Goal: Information Seeking & Learning: Understand process/instructions

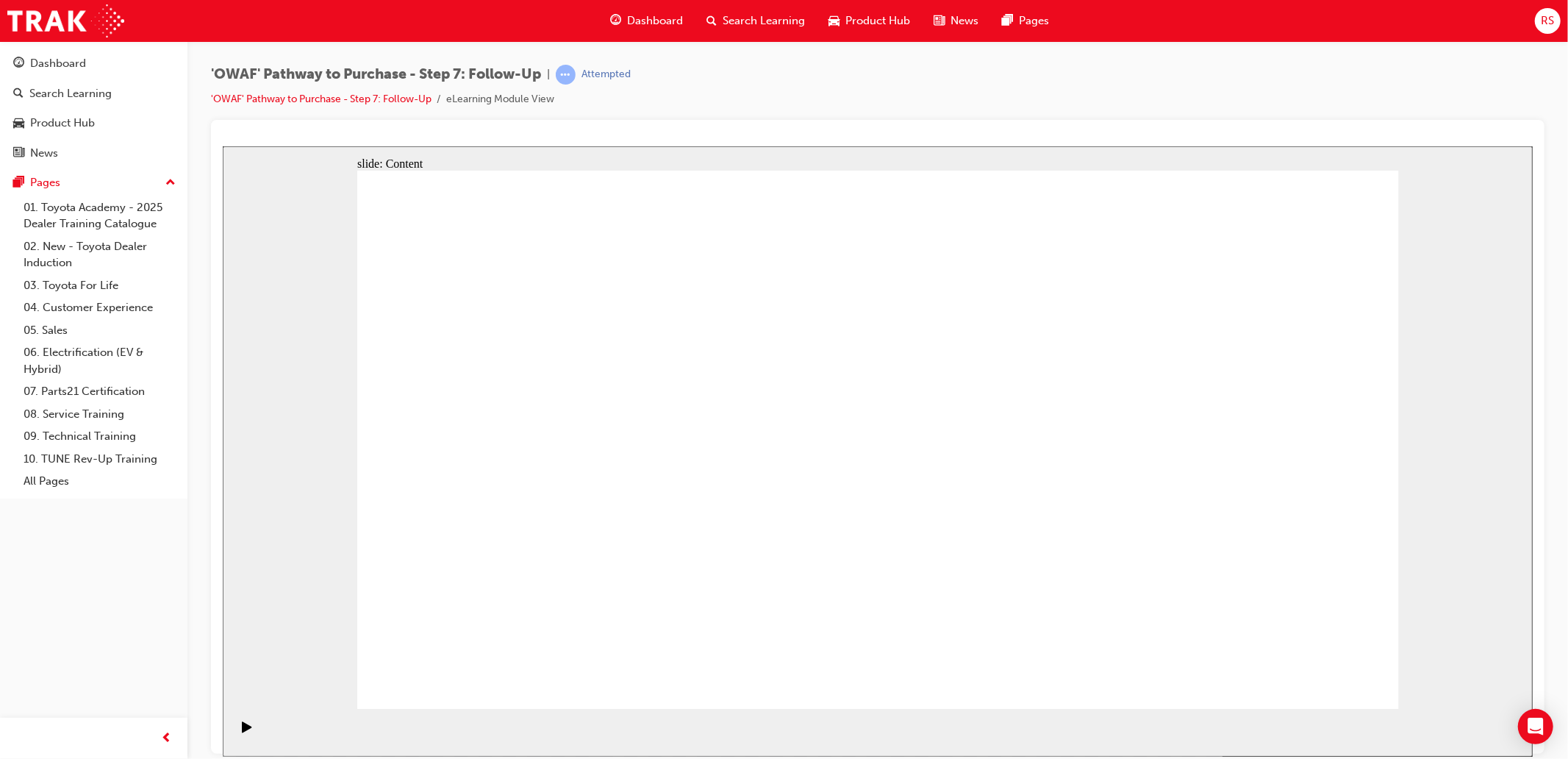
drag, startPoint x: 1351, startPoint y: 659, endPoint x: 1345, endPoint y: 666, distance: 9.2
drag, startPoint x: 533, startPoint y: 369, endPoint x: 460, endPoint y: 379, distance: 73.7
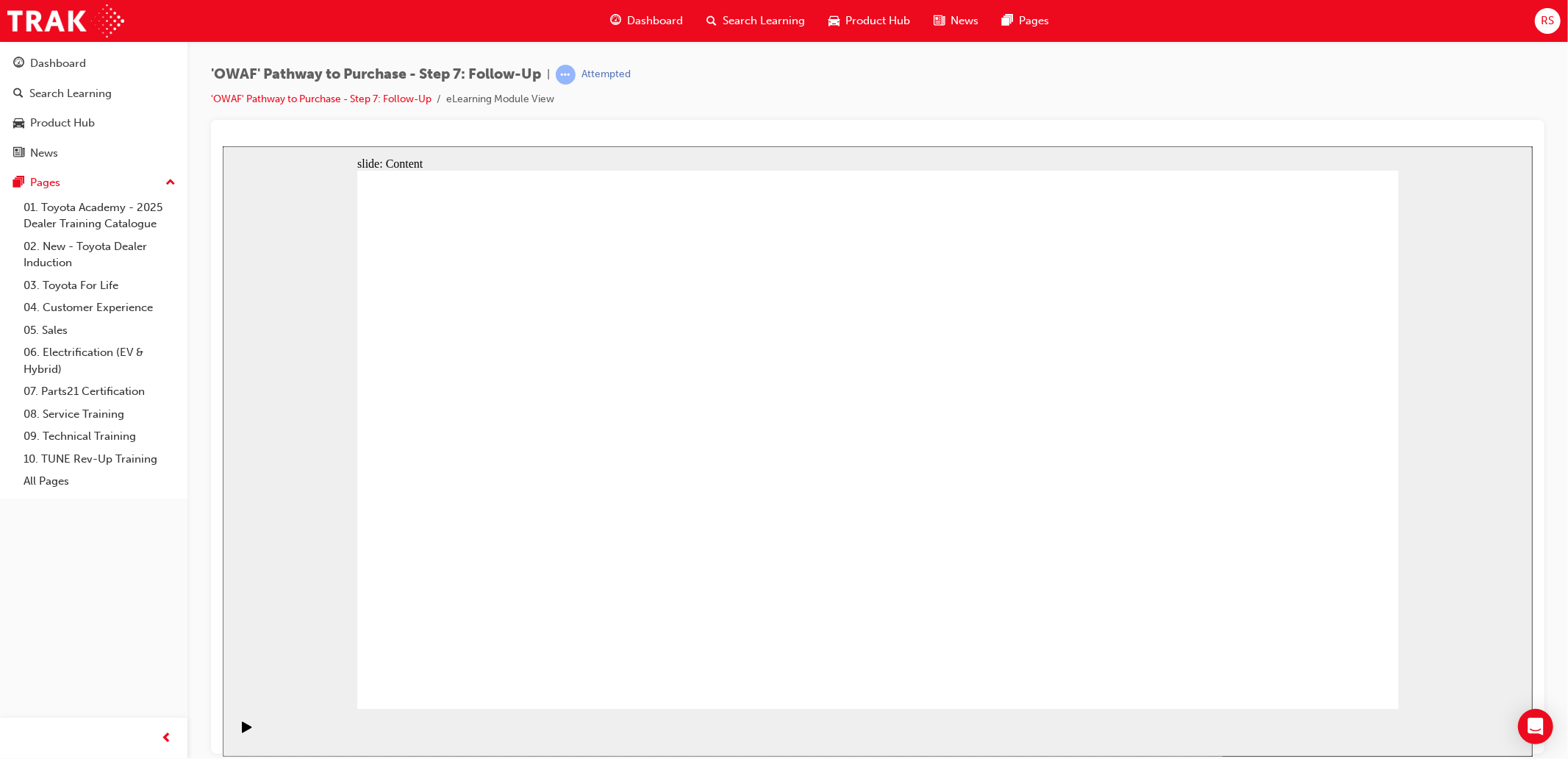
drag, startPoint x: 1366, startPoint y: 677, endPoint x: 1525, endPoint y: 676, distance: 159.0
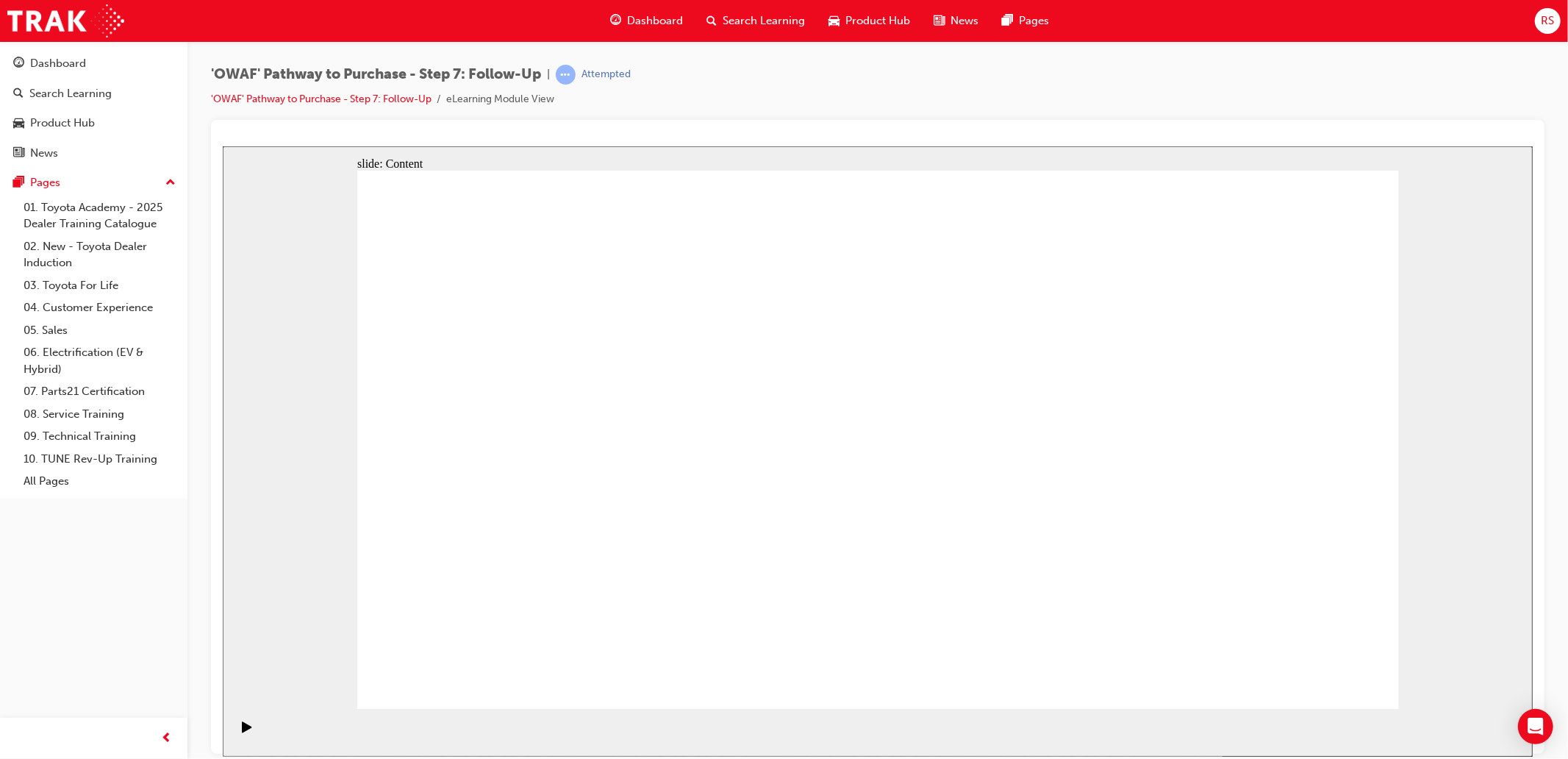
drag, startPoint x: 1365, startPoint y: 669, endPoint x: 1518, endPoint y: 678, distance: 153.3
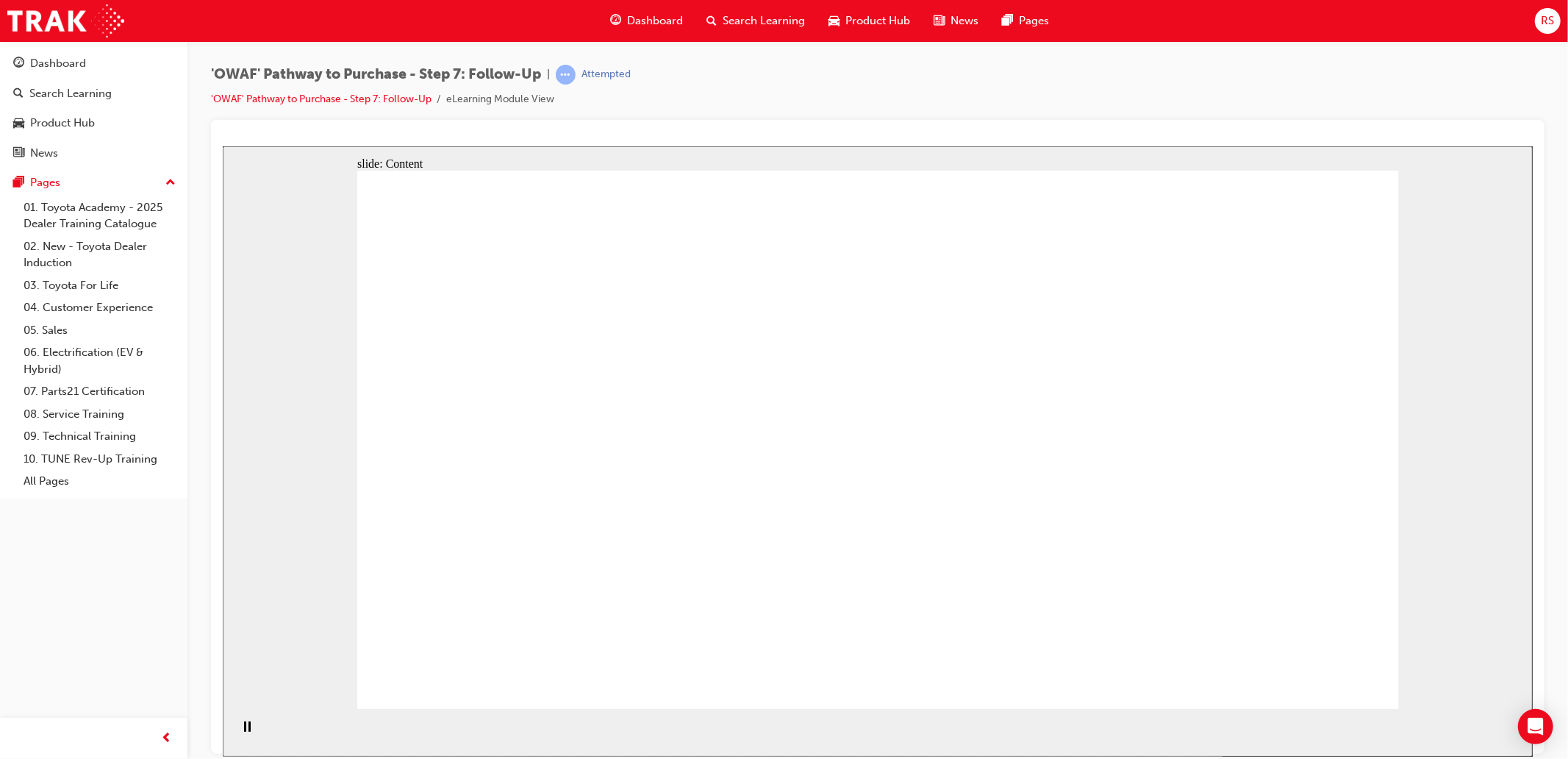
drag, startPoint x: 692, startPoint y: 346, endPoint x: 677, endPoint y: 328, distance: 23.4
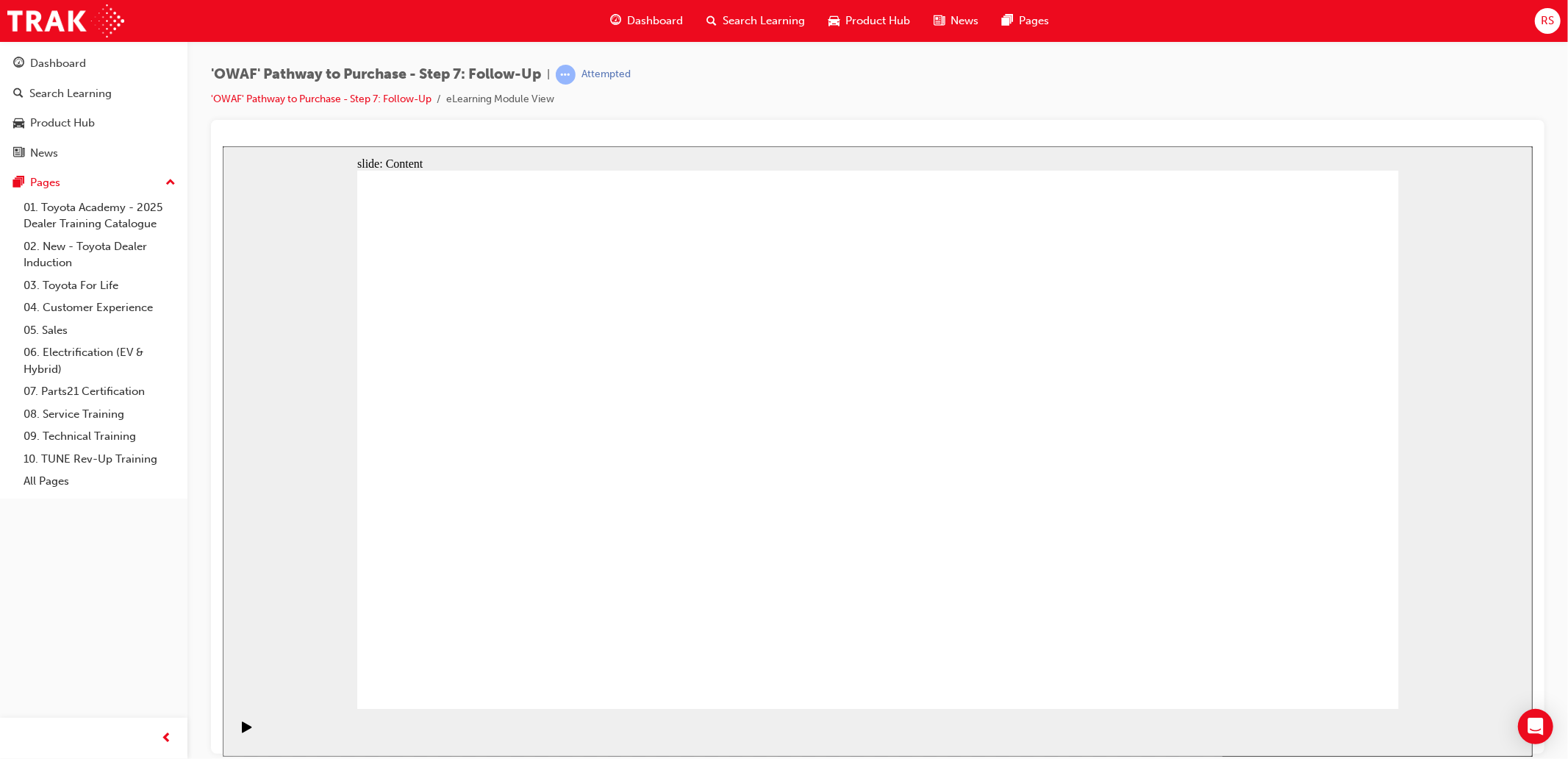
drag, startPoint x: 1338, startPoint y: 670, endPoint x: 1235, endPoint y: 739, distance: 124.0
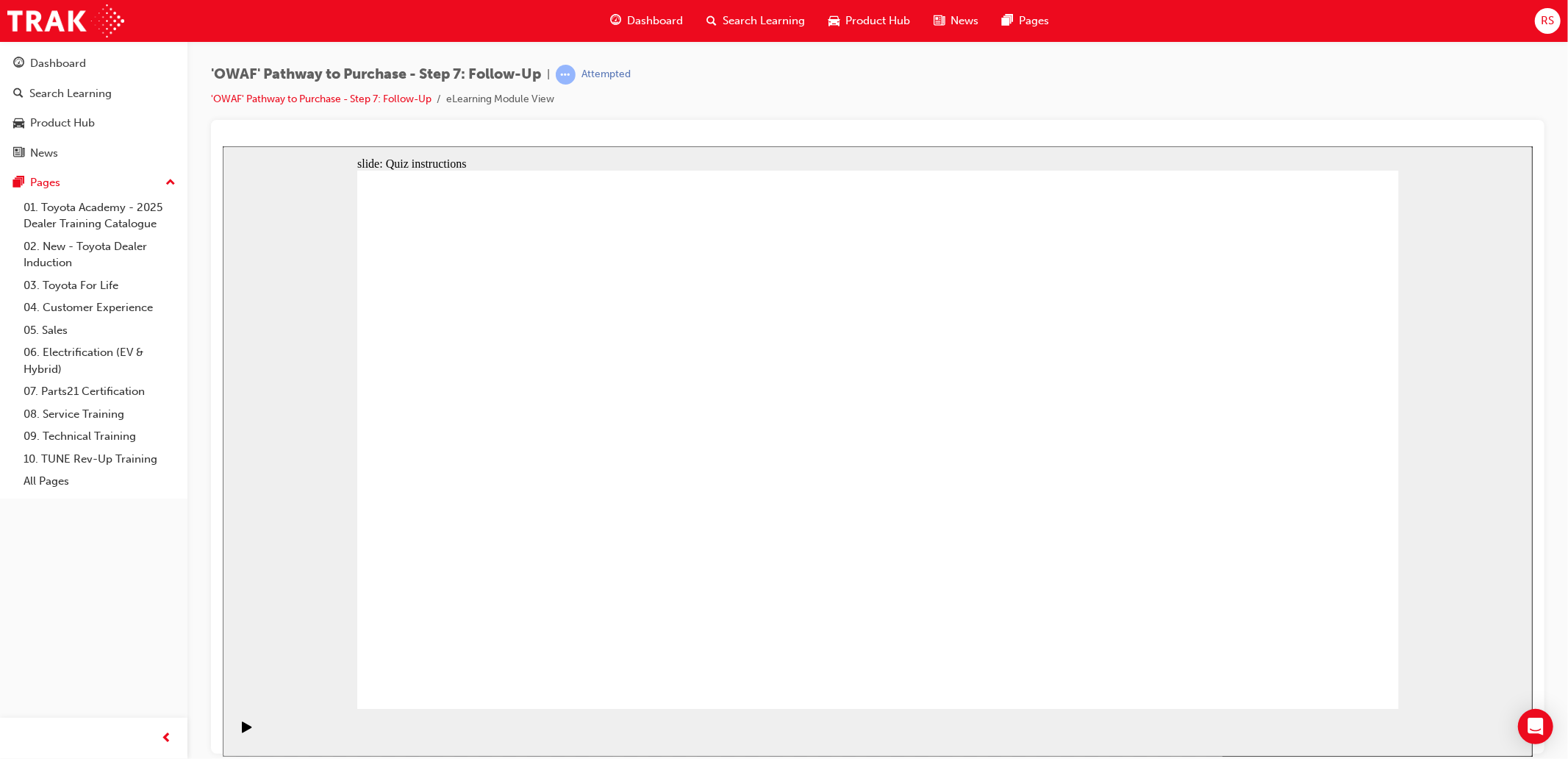
radio input "true"
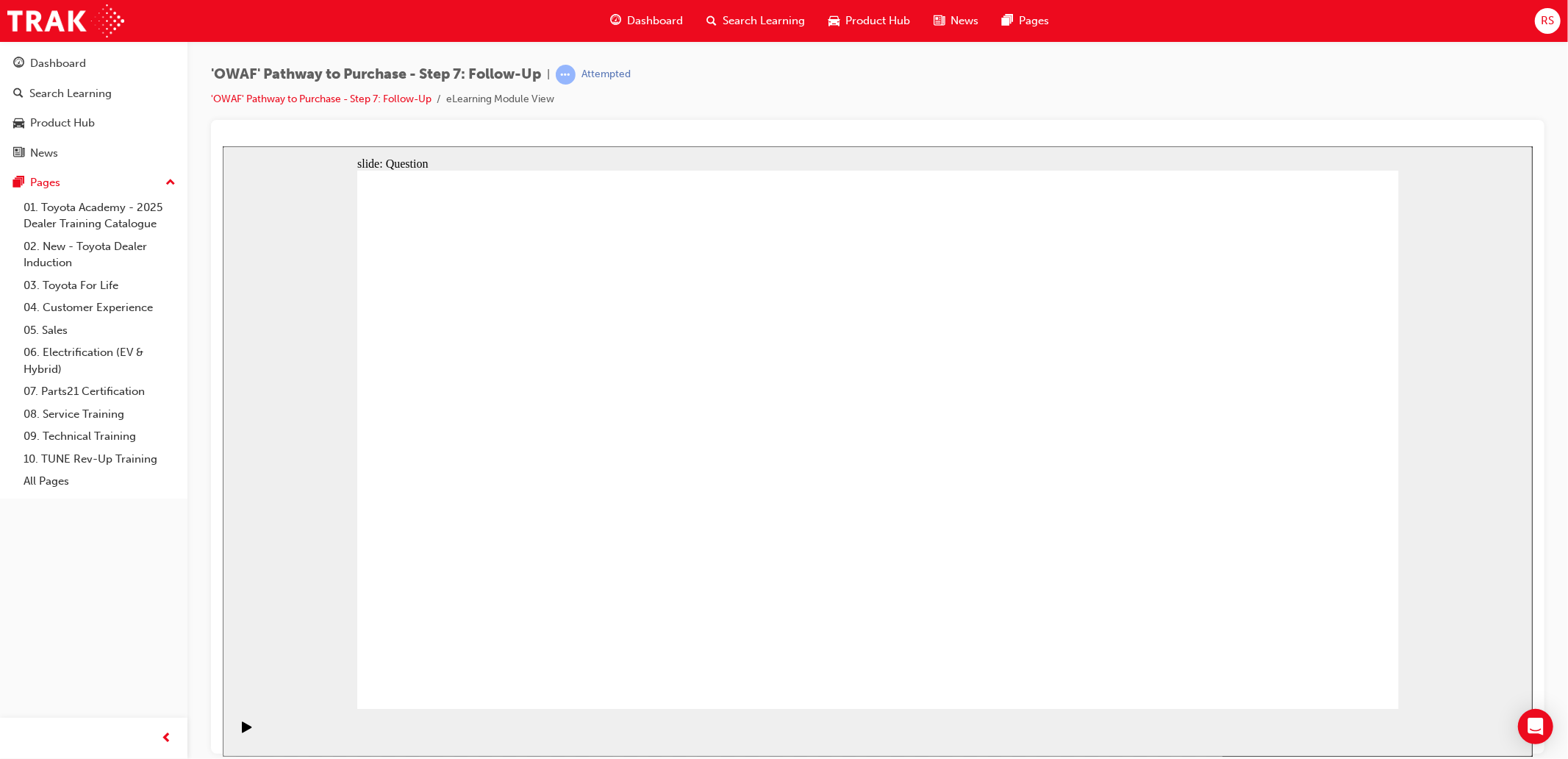
drag, startPoint x: 770, startPoint y: 592, endPoint x: 952, endPoint y: 405, distance: 260.9
drag, startPoint x: 883, startPoint y: 642, endPoint x: 634, endPoint y: 447, distance: 316.3
drag, startPoint x: 1101, startPoint y: 579, endPoint x: 737, endPoint y: 464, distance: 381.7
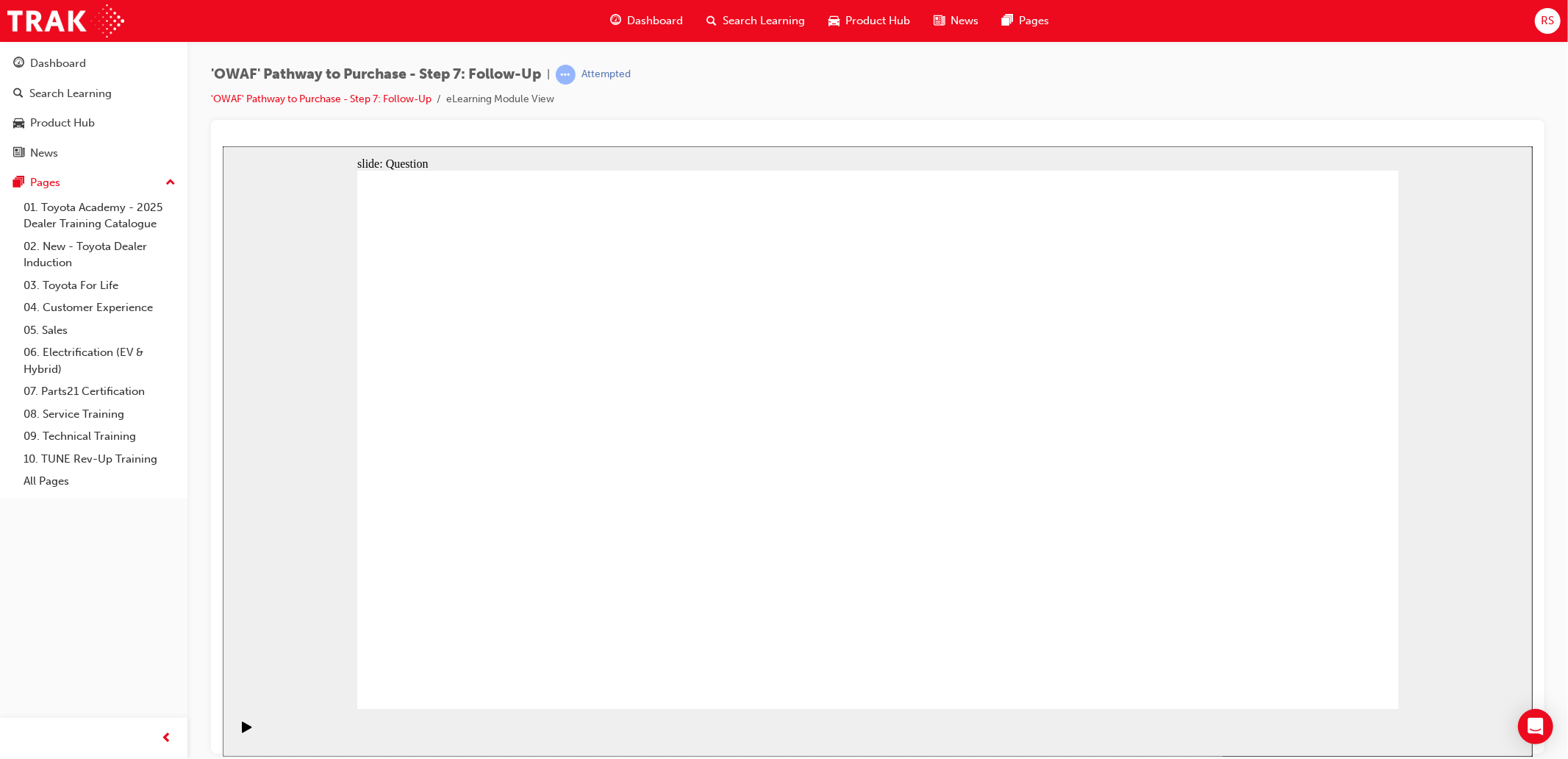
radio input "true"
